Goal: Information Seeking & Learning: Learn about a topic

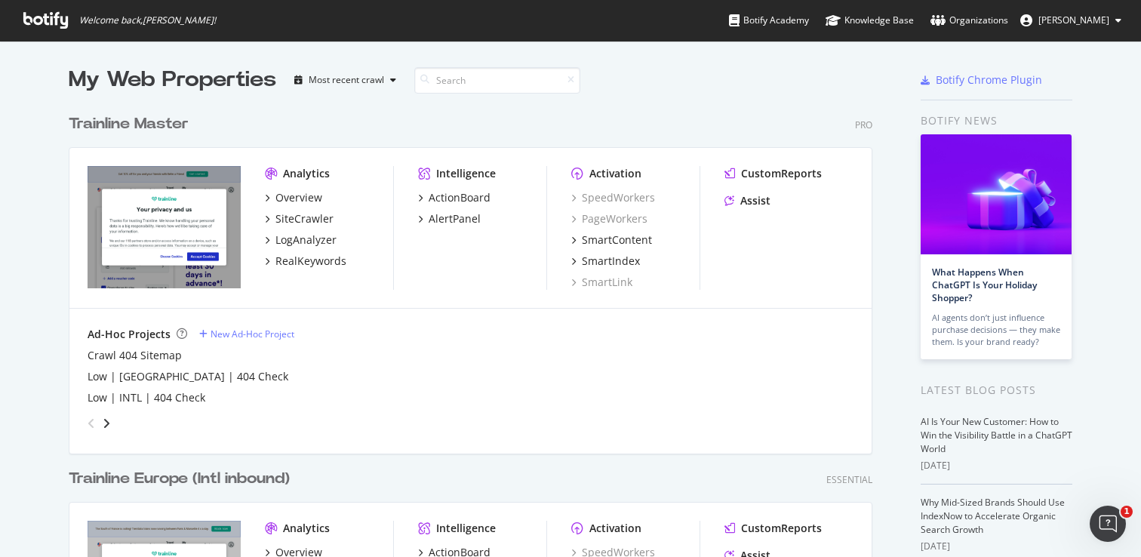
click at [171, 121] on div "Trainline Master" at bounding box center [129, 124] width 120 height 22
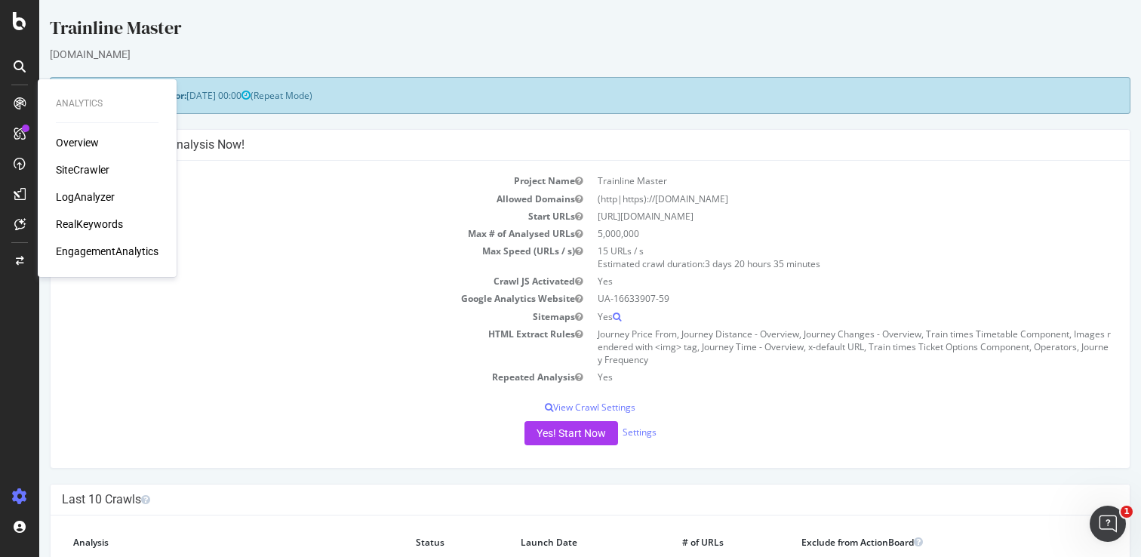
click at [21, 106] on icon at bounding box center [20, 103] width 12 height 12
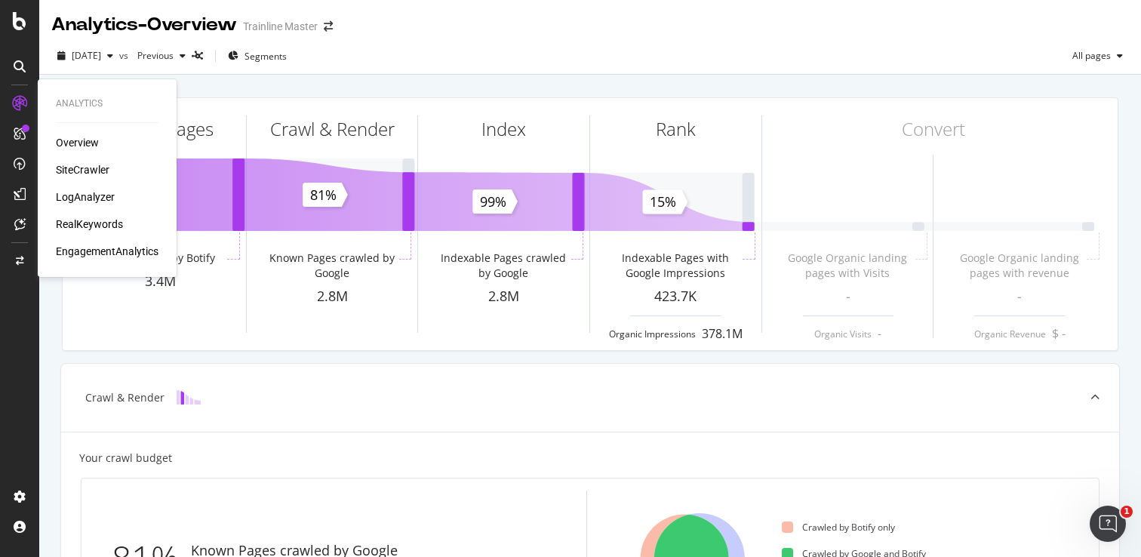
click at [85, 229] on div "RealKeywords" at bounding box center [89, 224] width 67 height 15
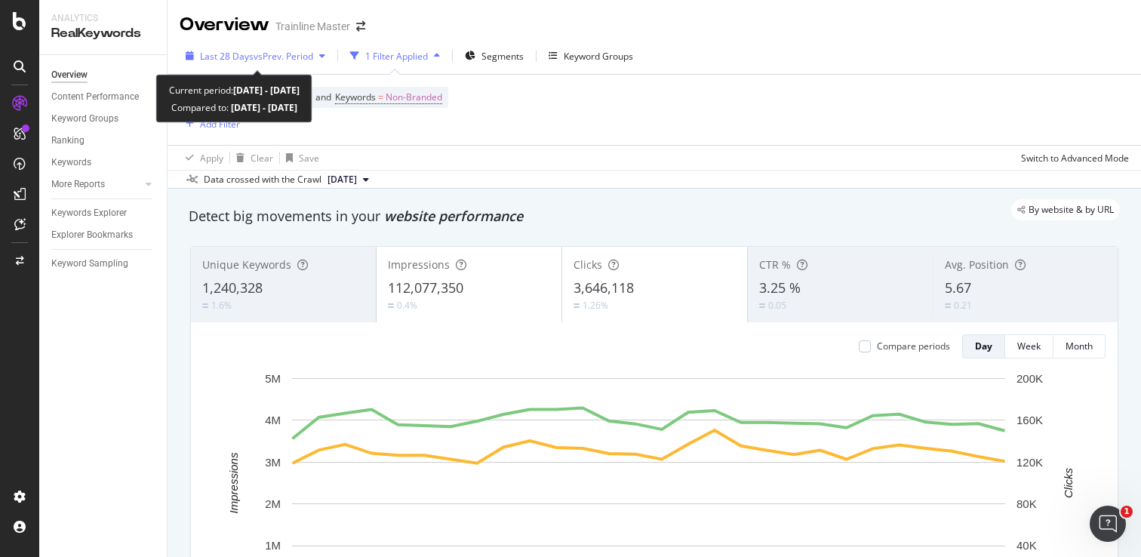
click at [300, 60] on span "vs Prev. Period" at bounding box center [284, 56] width 60 height 13
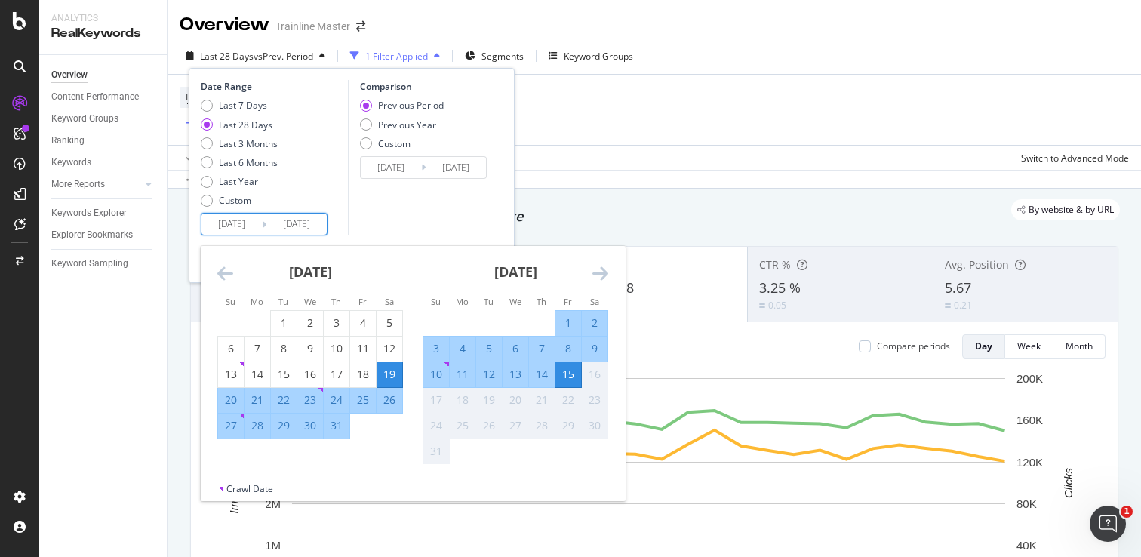
click at [229, 229] on input "[DATE]" at bounding box center [231, 224] width 60 height 21
click at [450, 378] on td "11" at bounding box center [463, 374] width 26 height 26
type input "[DATE]"
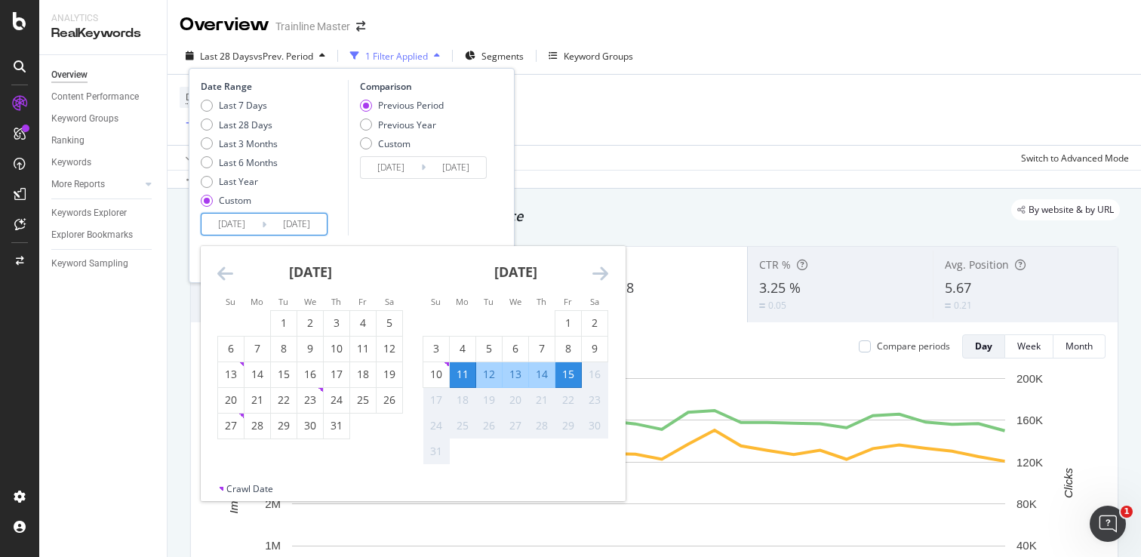
click at [574, 380] on div "15" at bounding box center [568, 374] width 26 height 15
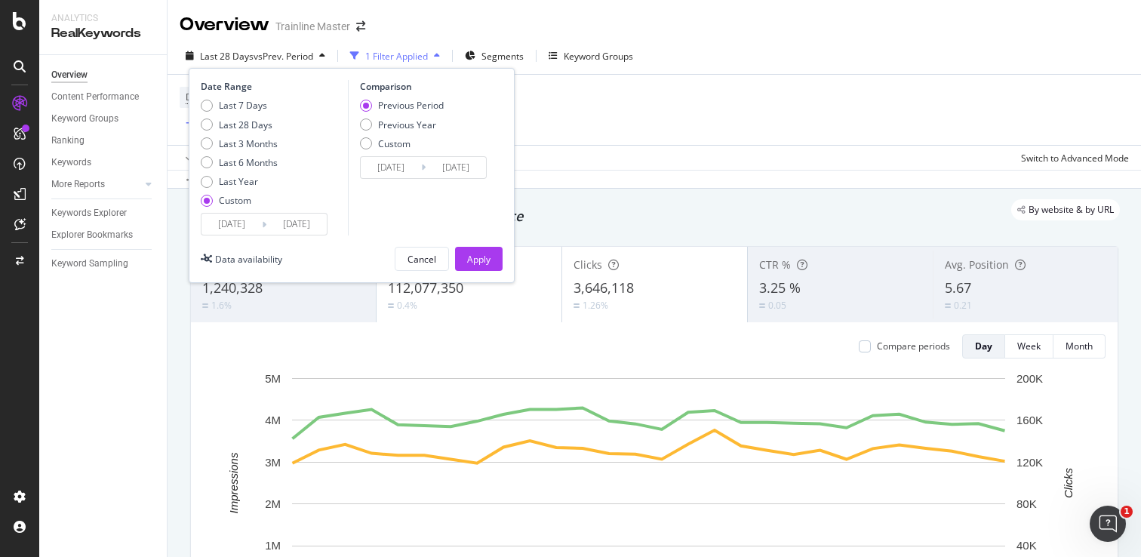
click at [244, 225] on input "[DATE]" at bounding box center [231, 224] width 60 height 21
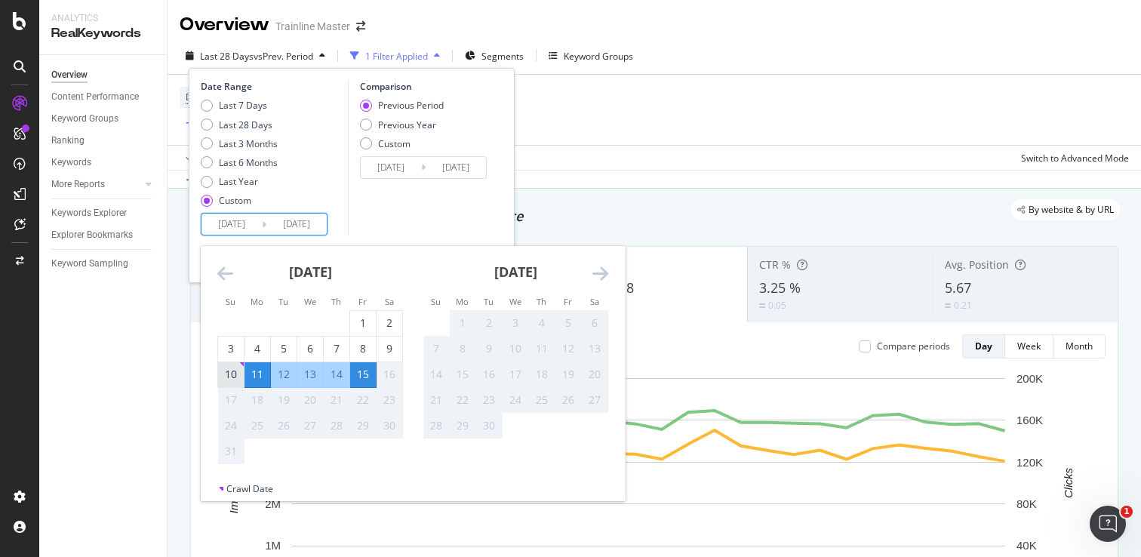
click at [224, 377] on div "10" at bounding box center [231, 374] width 26 height 15
type input "[DATE]"
click at [365, 380] on div "15" at bounding box center [363, 374] width 26 height 15
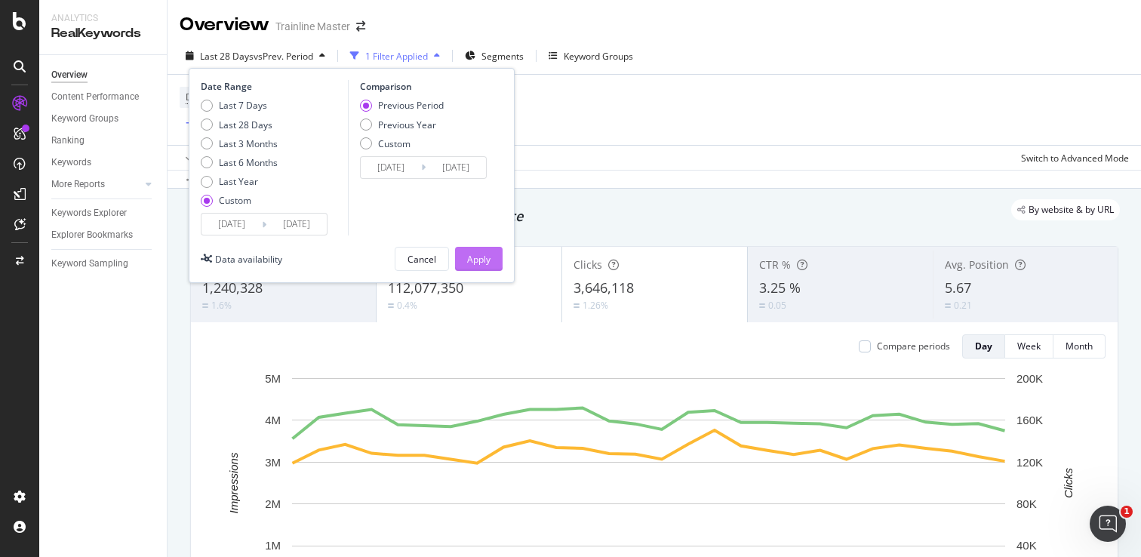
click at [481, 255] on div "Apply" at bounding box center [478, 259] width 23 height 13
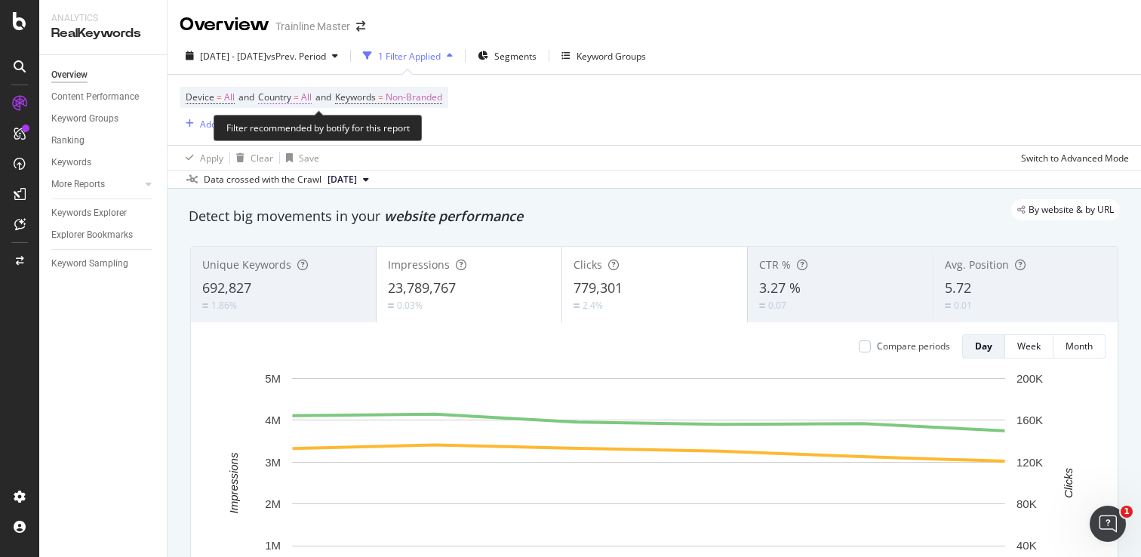
click at [291, 100] on span "Country" at bounding box center [274, 97] width 33 height 13
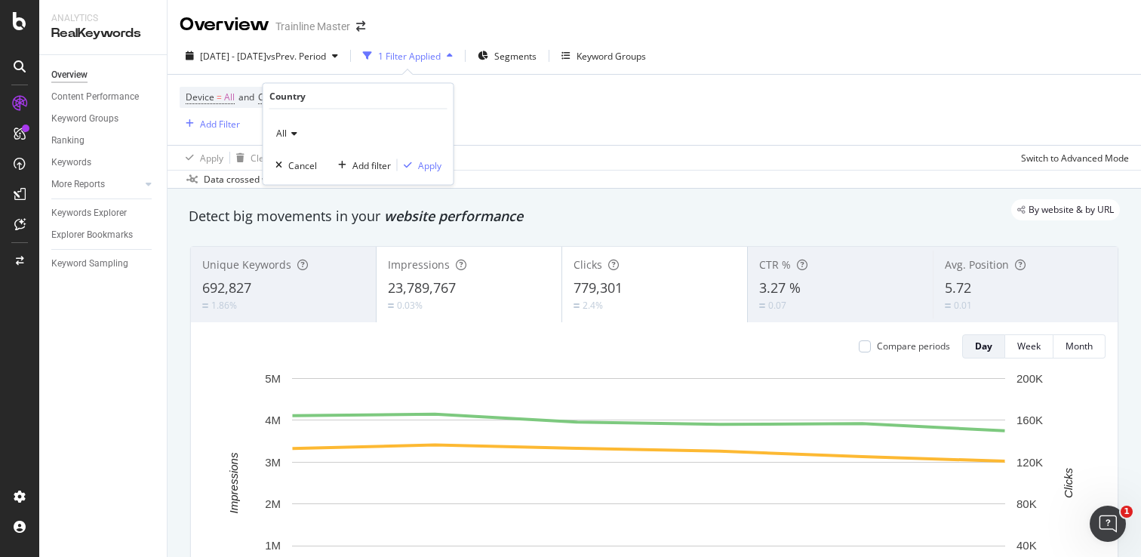
click at [303, 131] on div "All" at bounding box center [358, 133] width 166 height 24
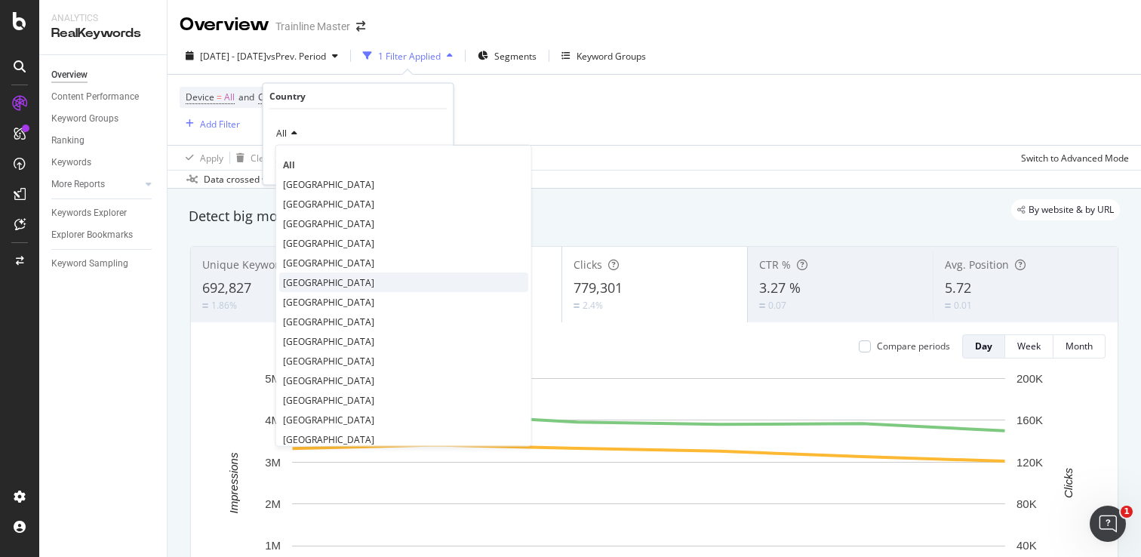
click at [341, 278] on span "[GEOGRAPHIC_DATA]" at bounding box center [328, 281] width 91 height 13
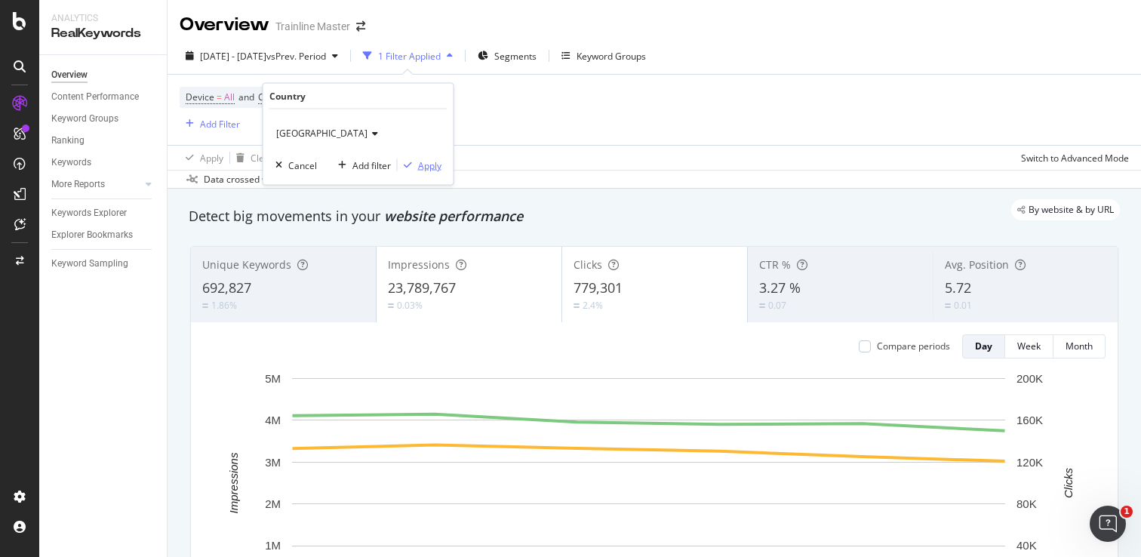
click at [420, 167] on div "Apply" at bounding box center [429, 164] width 23 height 13
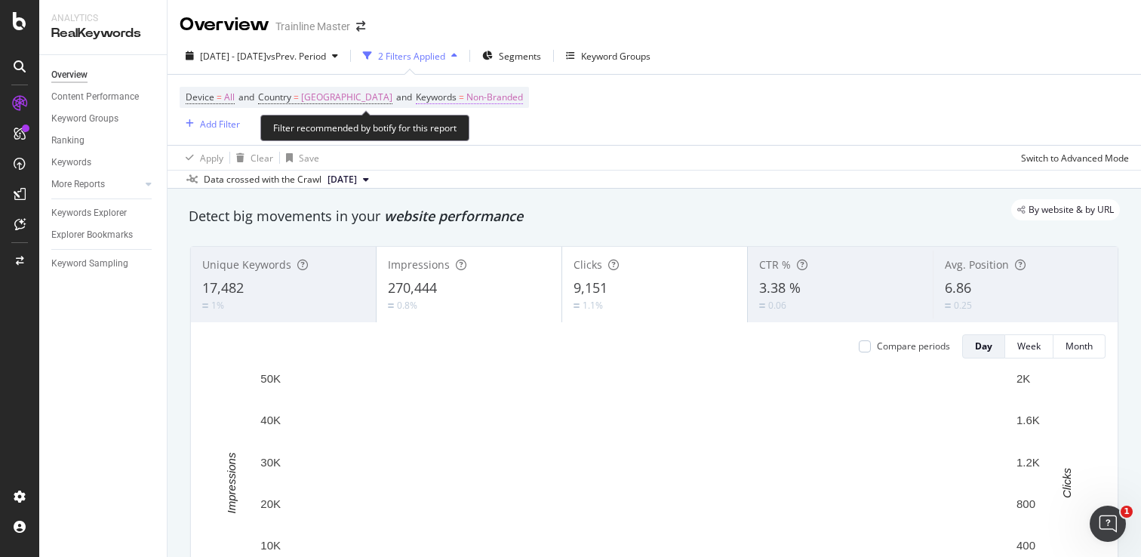
click at [500, 99] on span "Non-Branded" at bounding box center [494, 97] width 57 height 21
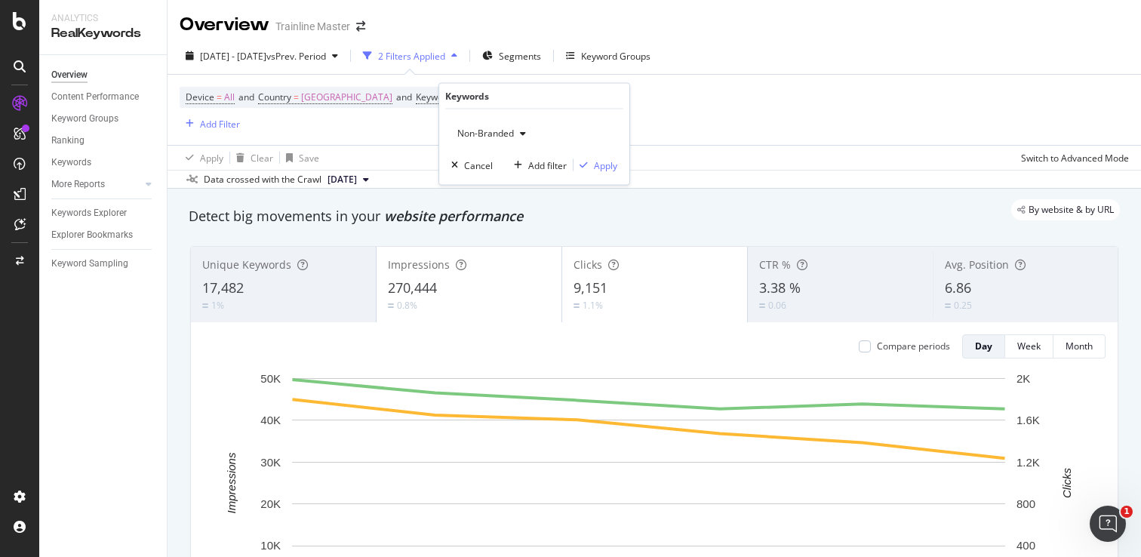
click at [499, 125] on div "Non-Branded" at bounding box center [491, 133] width 81 height 23
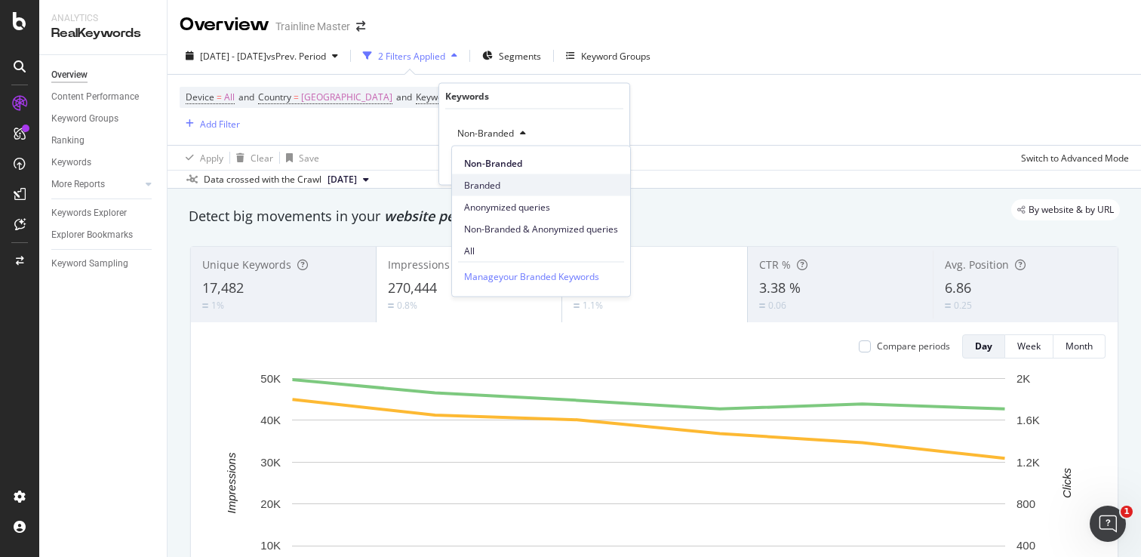
click at [505, 178] on span "Branded" at bounding box center [541, 185] width 154 height 14
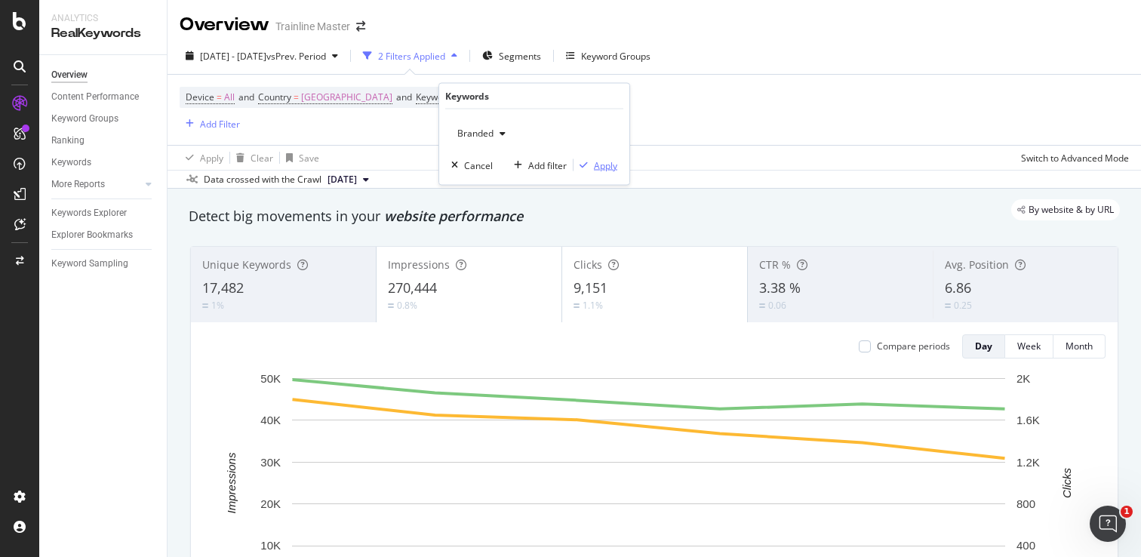
click at [597, 169] on div "Apply" at bounding box center [605, 164] width 23 height 13
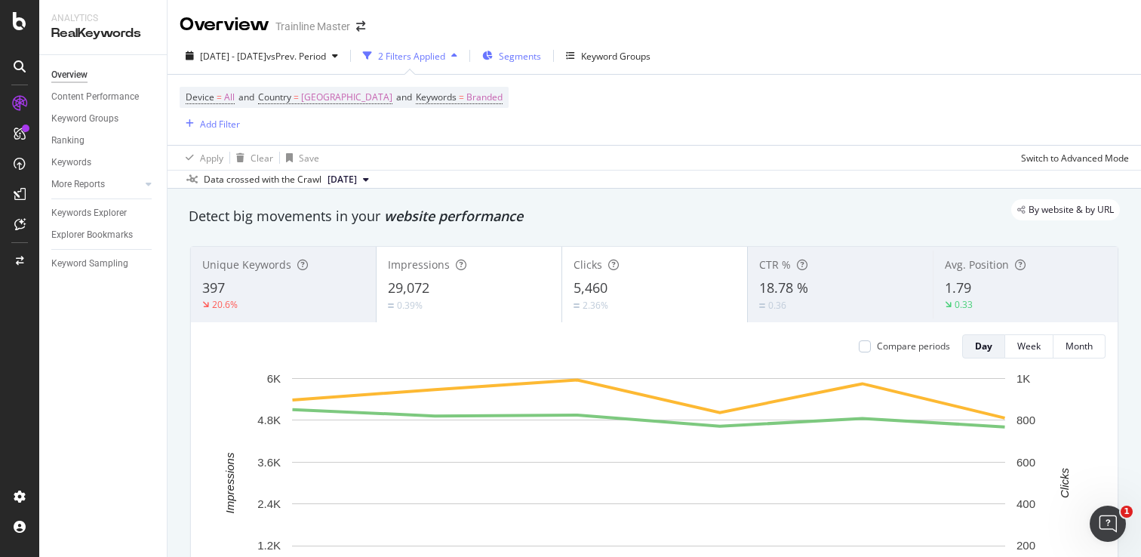
click at [541, 54] on span "Segments" at bounding box center [520, 56] width 42 height 13
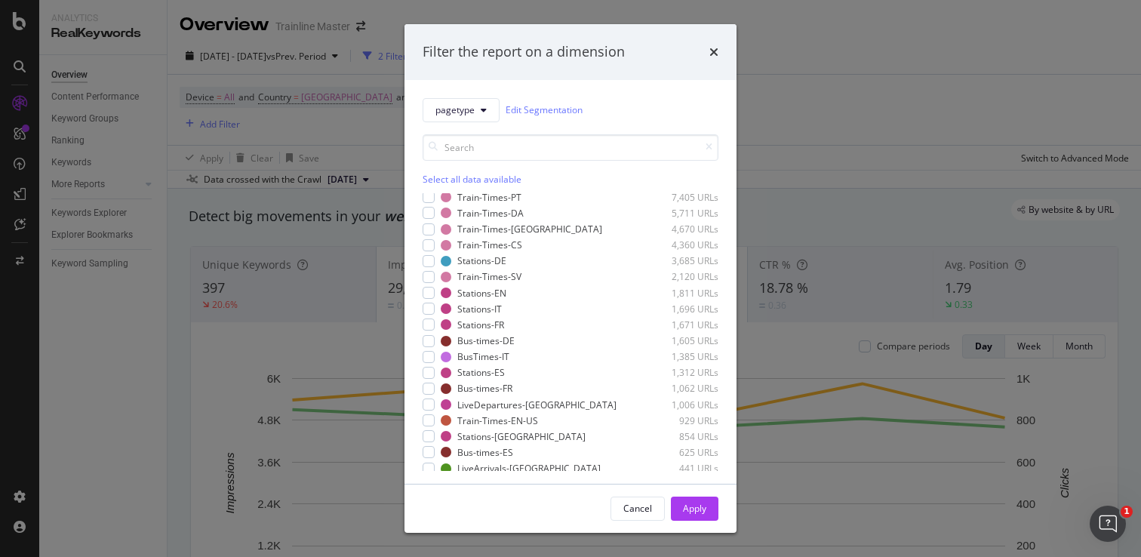
scroll to position [250, 0]
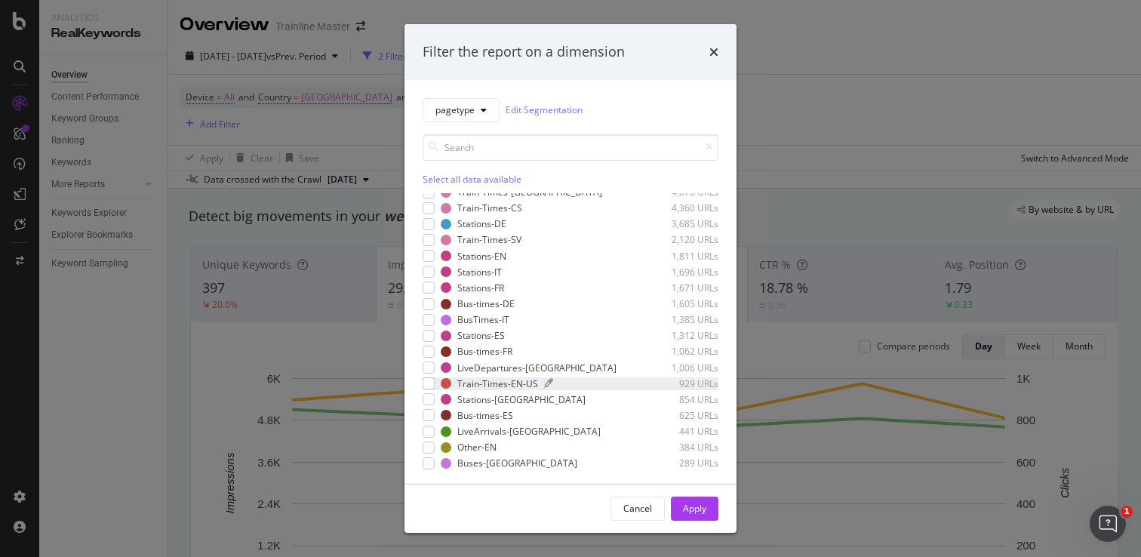
click at [516, 381] on div "Train-Times-EN-US" at bounding box center [497, 383] width 81 height 13
click at [683, 503] on div "Apply" at bounding box center [694, 508] width 23 height 13
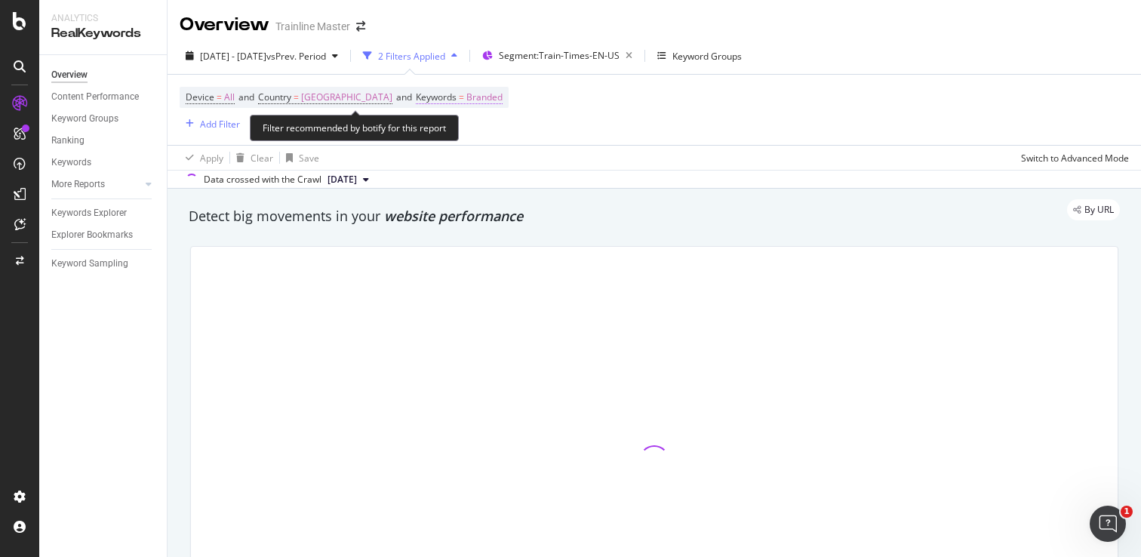
click at [502, 100] on span "Branded" at bounding box center [484, 97] width 36 height 21
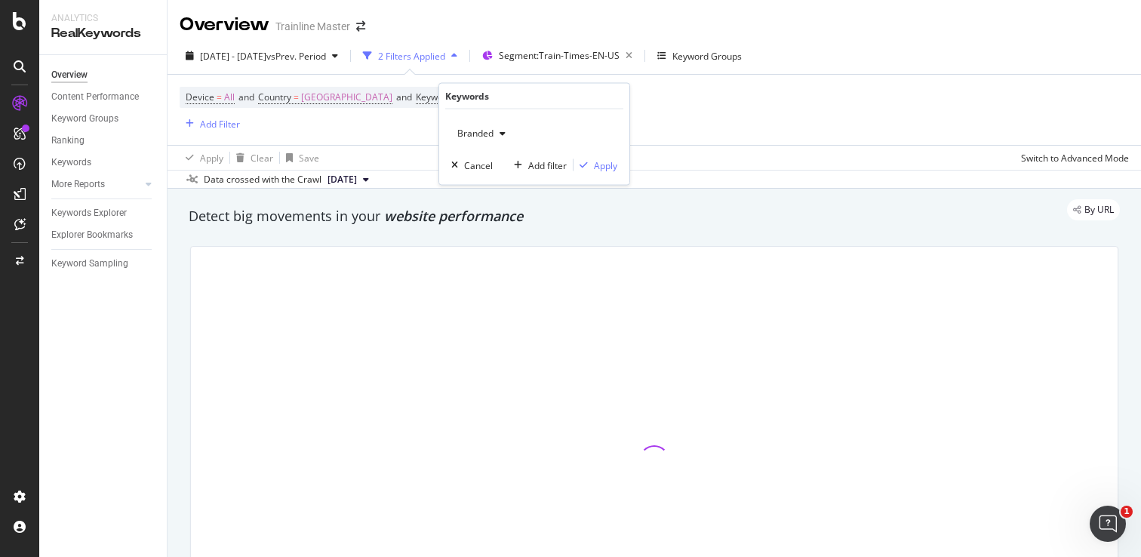
click at [478, 133] on span "Branded" at bounding box center [472, 133] width 42 height 13
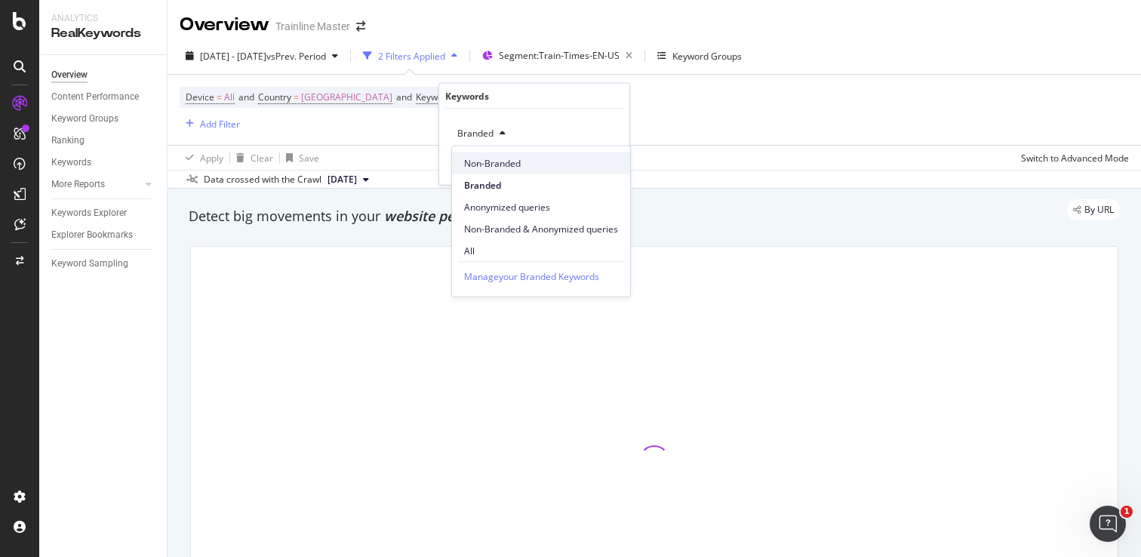
click at [495, 161] on span "Non-Branded" at bounding box center [541, 163] width 154 height 14
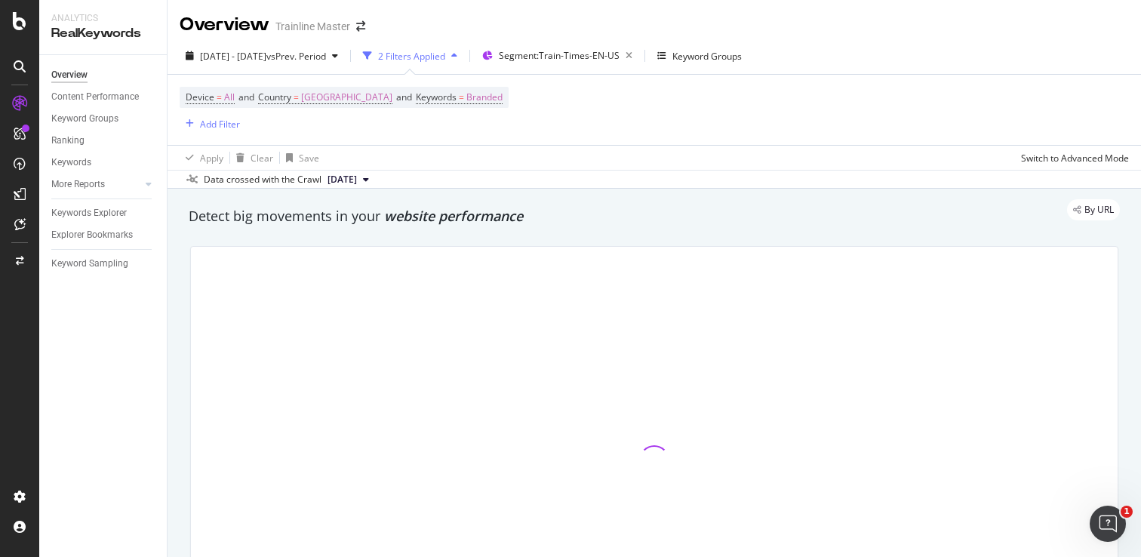
click at [675, 105] on div "Device = All and Country = [GEOGRAPHIC_DATA] and Keywords = Branded Add Filter" at bounding box center [654, 110] width 949 height 70
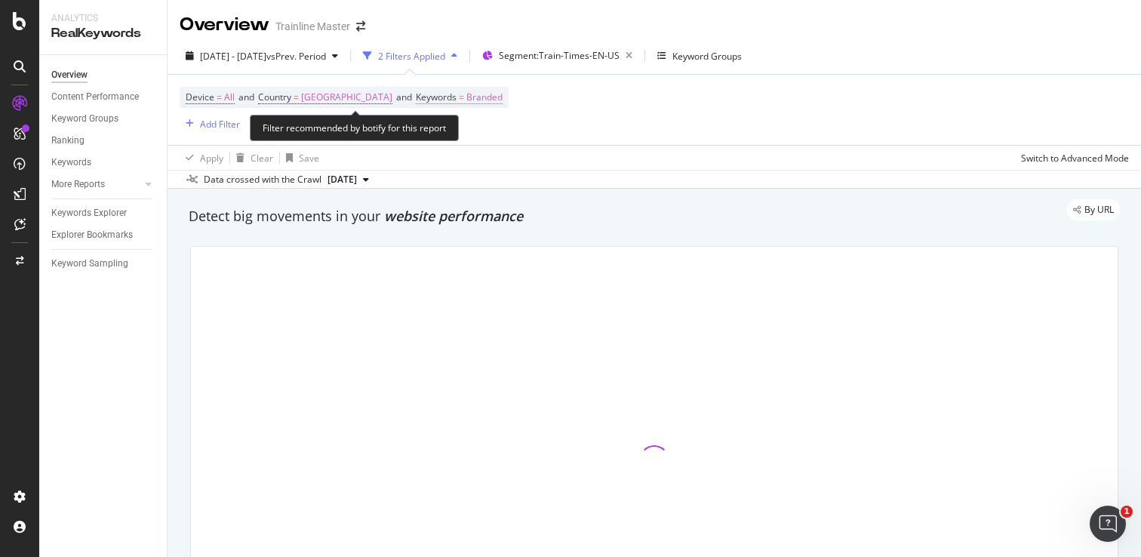
click at [503, 90] on span "Branded" at bounding box center [484, 97] width 36 height 21
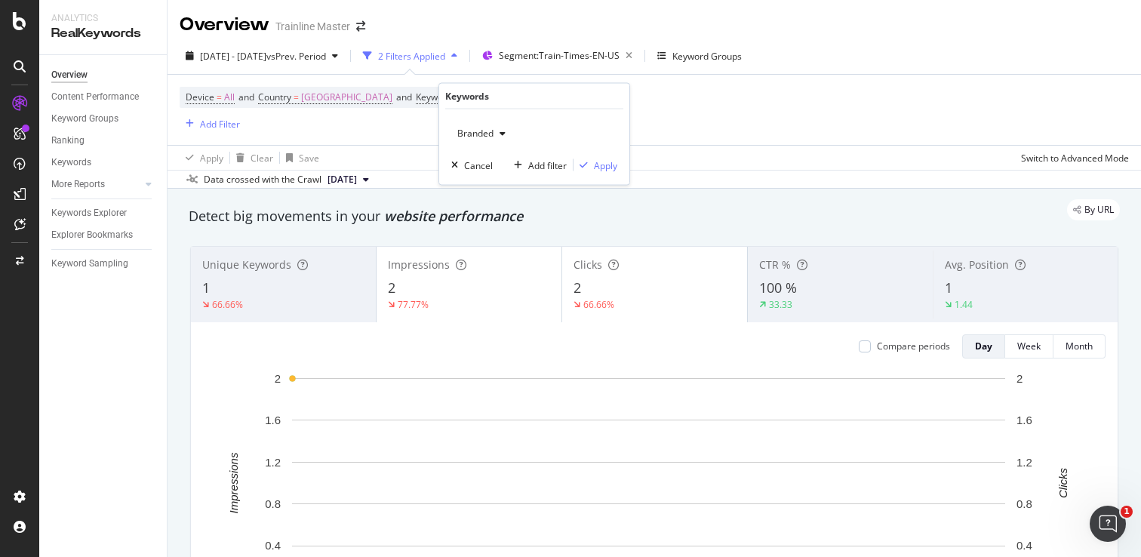
click at [491, 131] on span "Branded" at bounding box center [472, 133] width 42 height 13
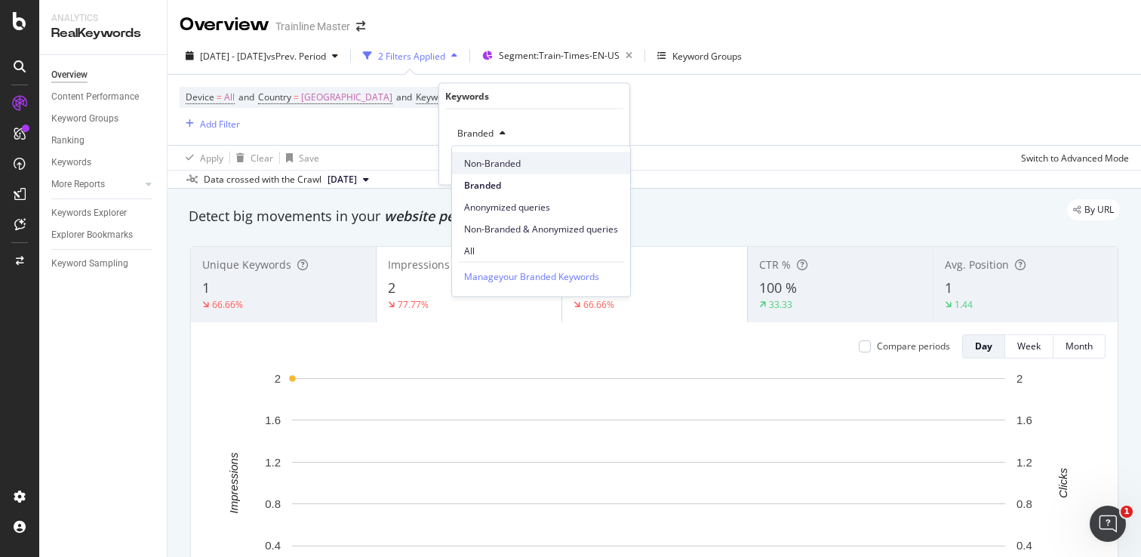
click at [504, 167] on span "Non-Branded" at bounding box center [541, 163] width 154 height 14
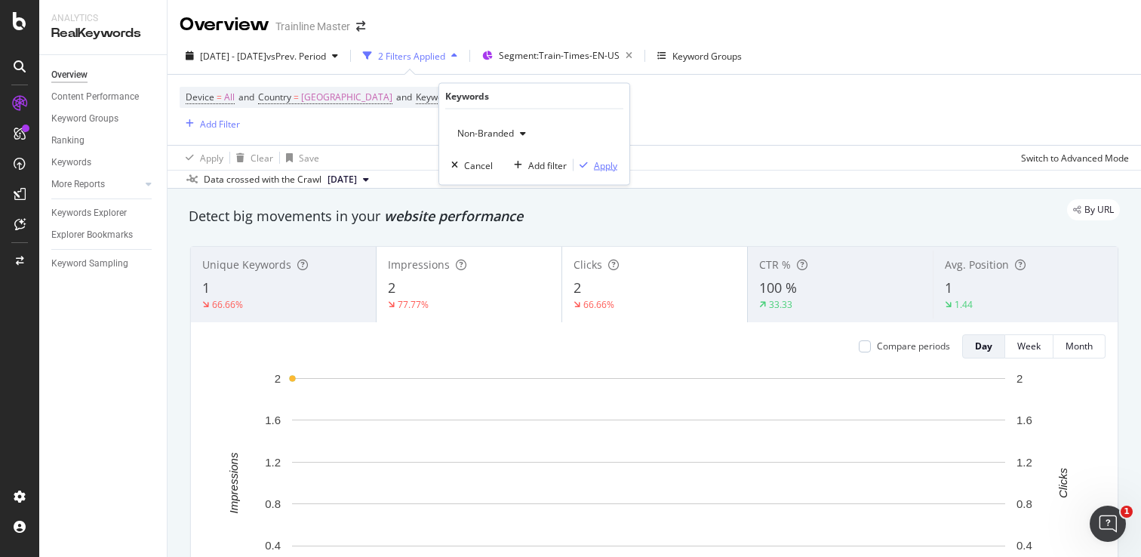
click at [608, 168] on div "Apply" at bounding box center [605, 164] width 23 height 13
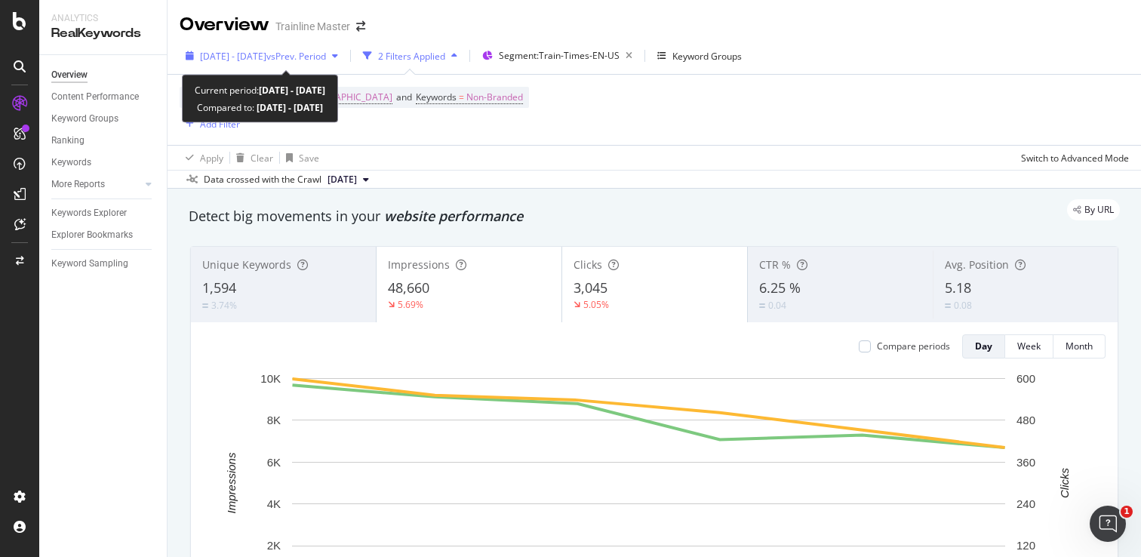
click at [344, 46] on div "[DATE] - [DATE] vs Prev. Period" at bounding box center [262, 56] width 165 height 23
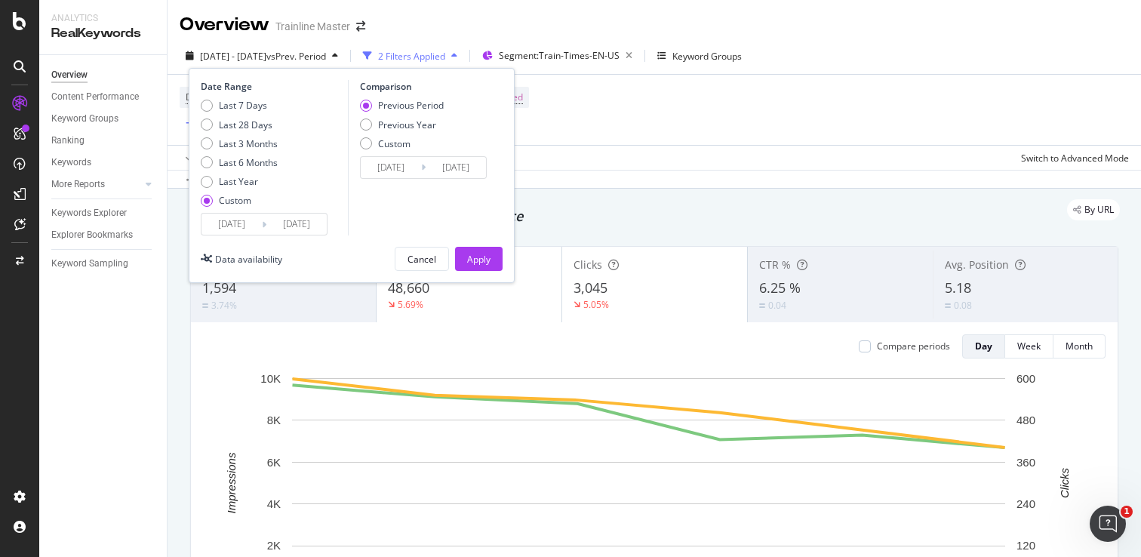
click at [357, 117] on div "Comparison Previous Period Previous Year Custom [DATE] Navigate forward to inte…" at bounding box center [419, 157] width 143 height 155
click at [363, 121] on div "Previous Year" at bounding box center [366, 124] width 12 height 12
type input "[DATE]"
click at [475, 254] on div "Apply" at bounding box center [478, 259] width 23 height 13
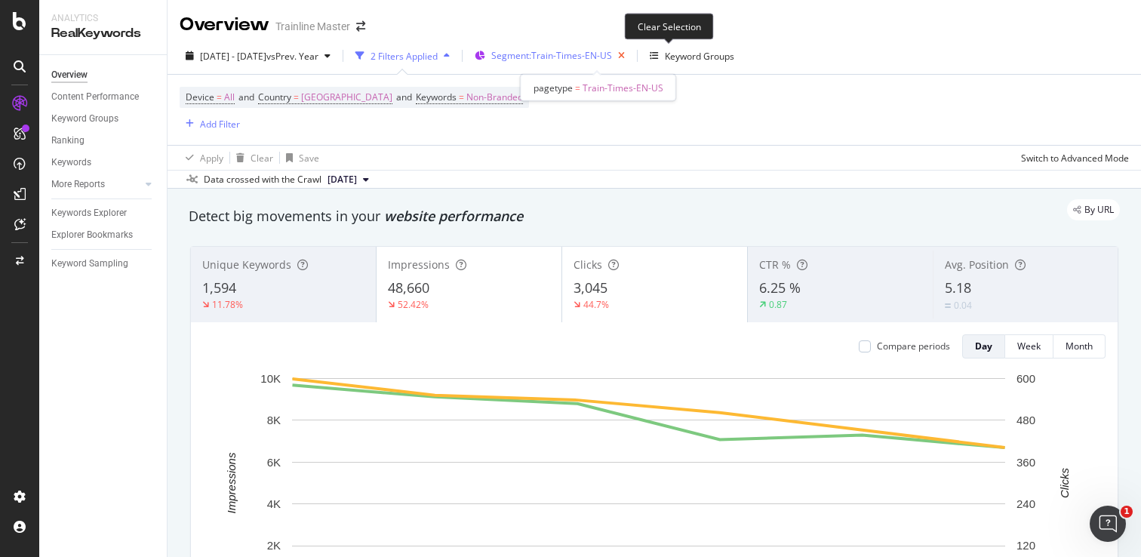
click at [631, 53] on icon "button" at bounding box center [621, 55] width 19 height 21
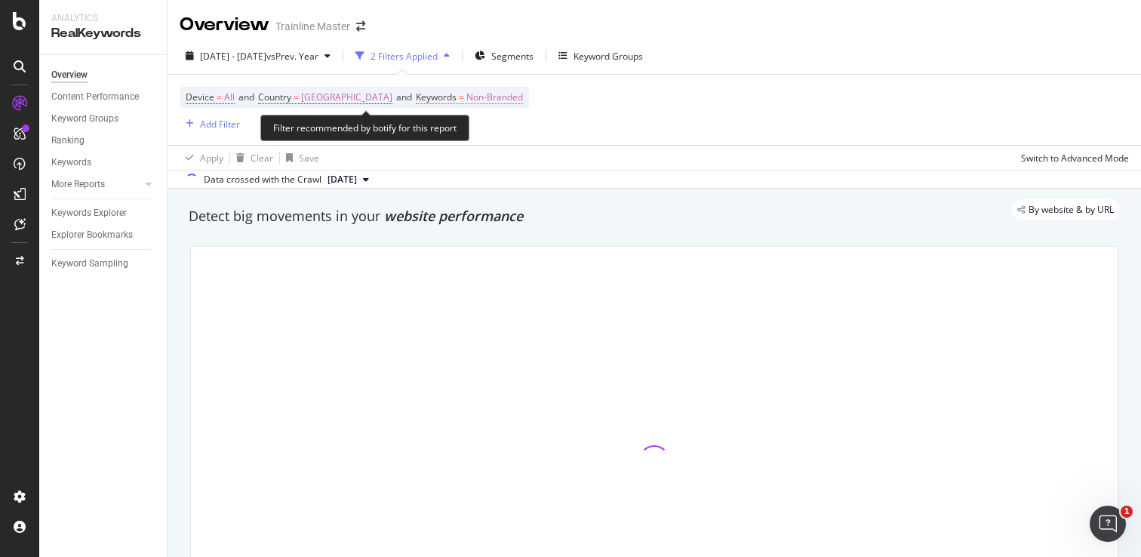
click at [506, 91] on span "Non-Branded" at bounding box center [494, 97] width 57 height 21
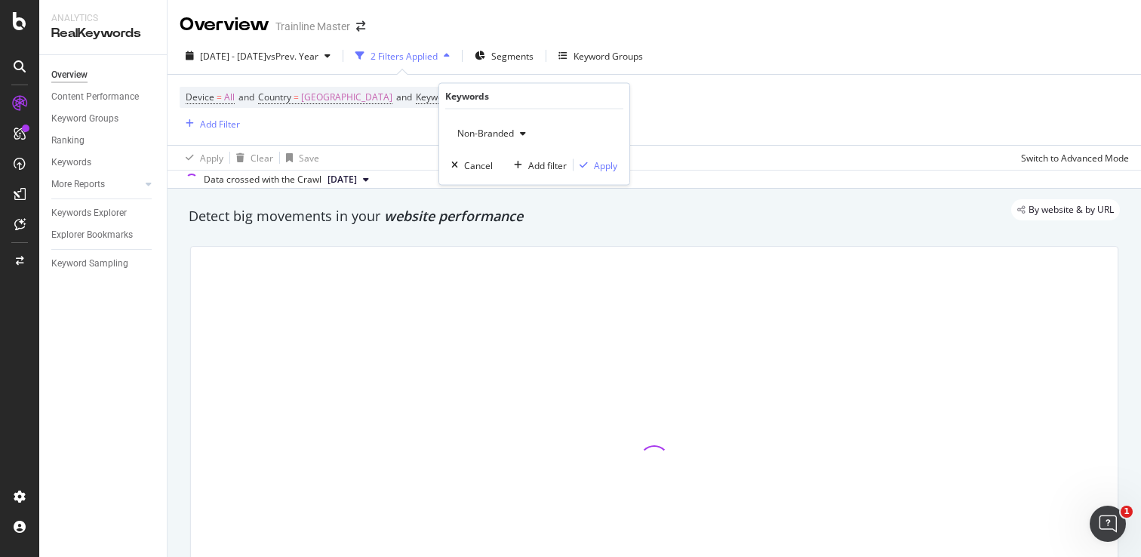
click at [507, 129] on span "Non-Branded" at bounding box center [482, 133] width 63 height 13
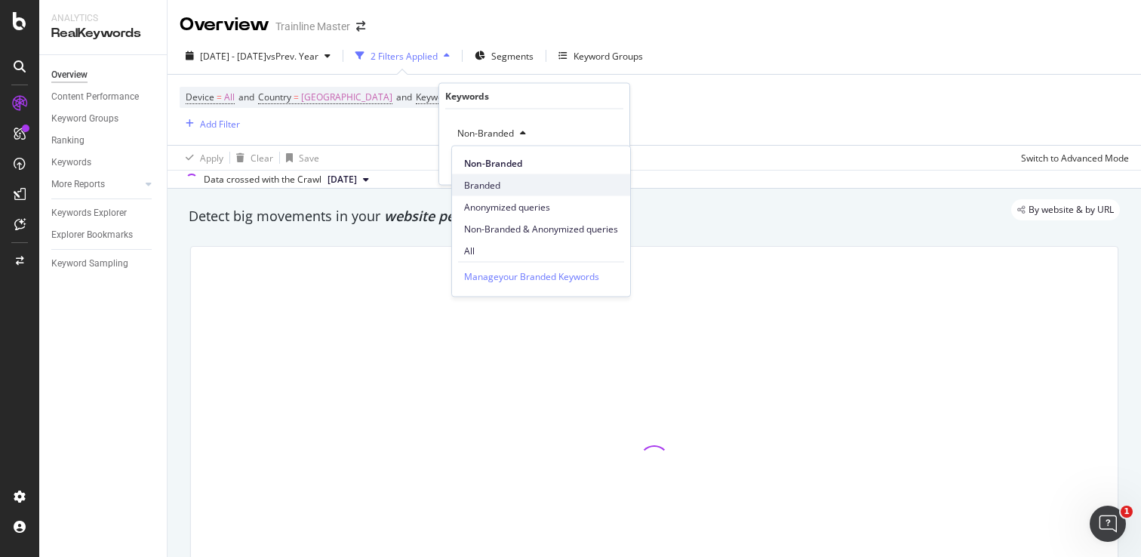
click at [513, 177] on div "Branded" at bounding box center [541, 185] width 178 height 22
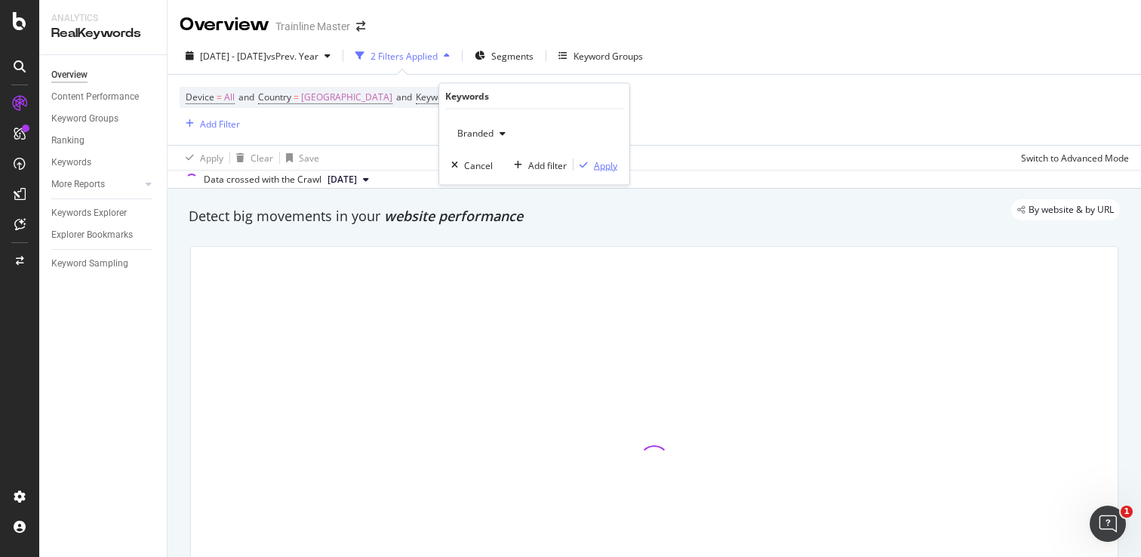
click at [611, 169] on div "Apply" at bounding box center [605, 164] width 23 height 13
